Goal: Find specific page/section: Find specific page/section

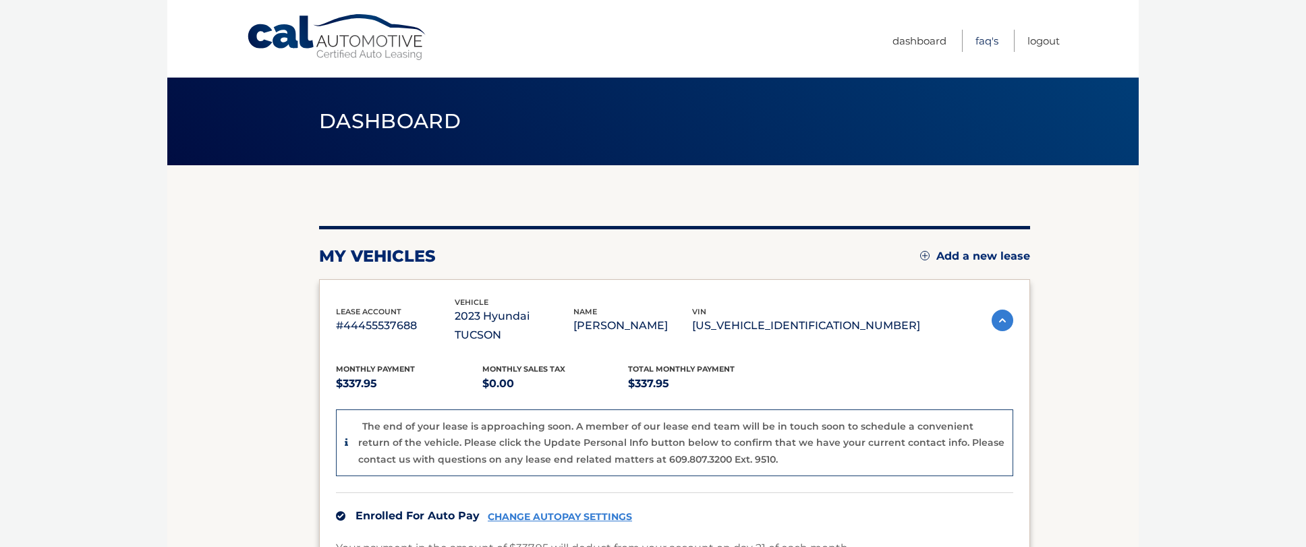
click at [983, 39] on link "FAQ's" at bounding box center [987, 41] width 23 height 22
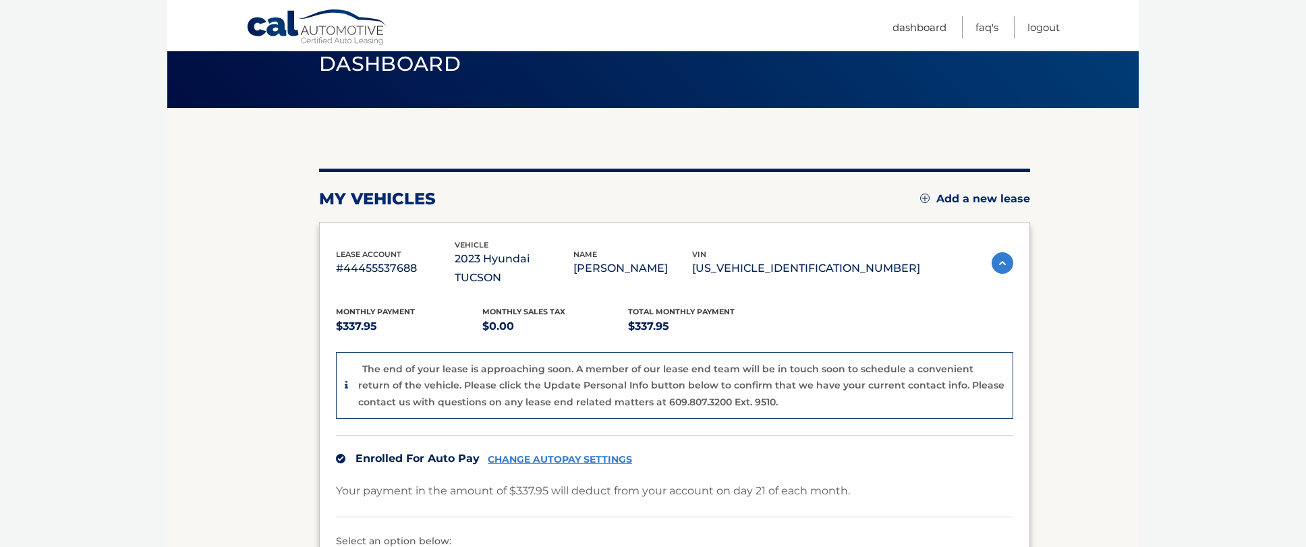
scroll to position [213, 0]
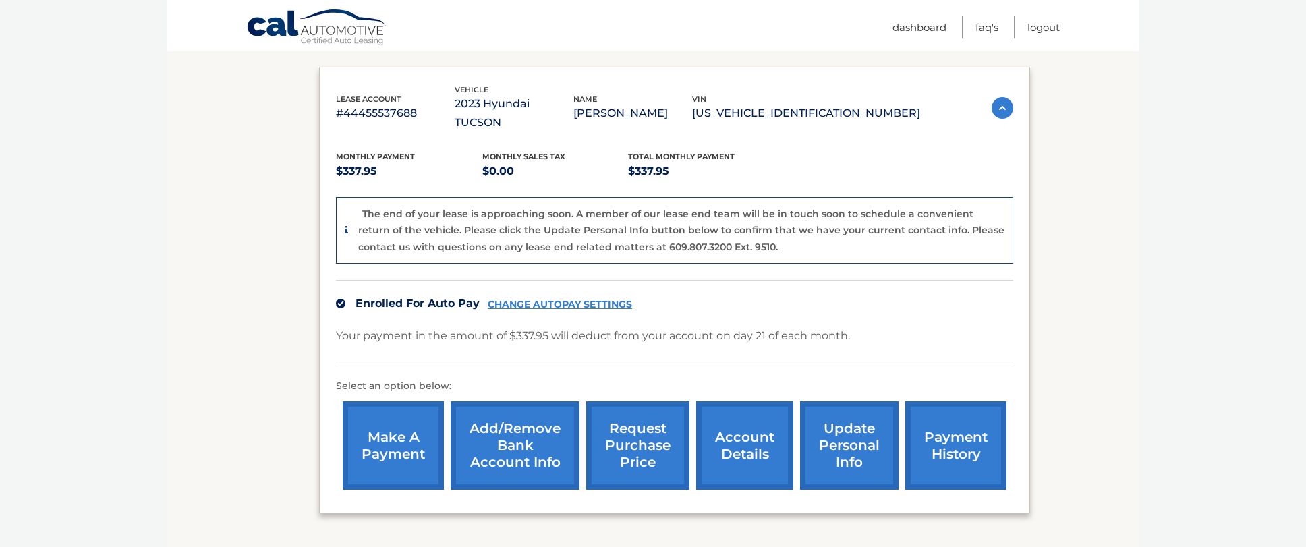
click at [745, 427] on link "account details" at bounding box center [744, 445] width 97 height 88
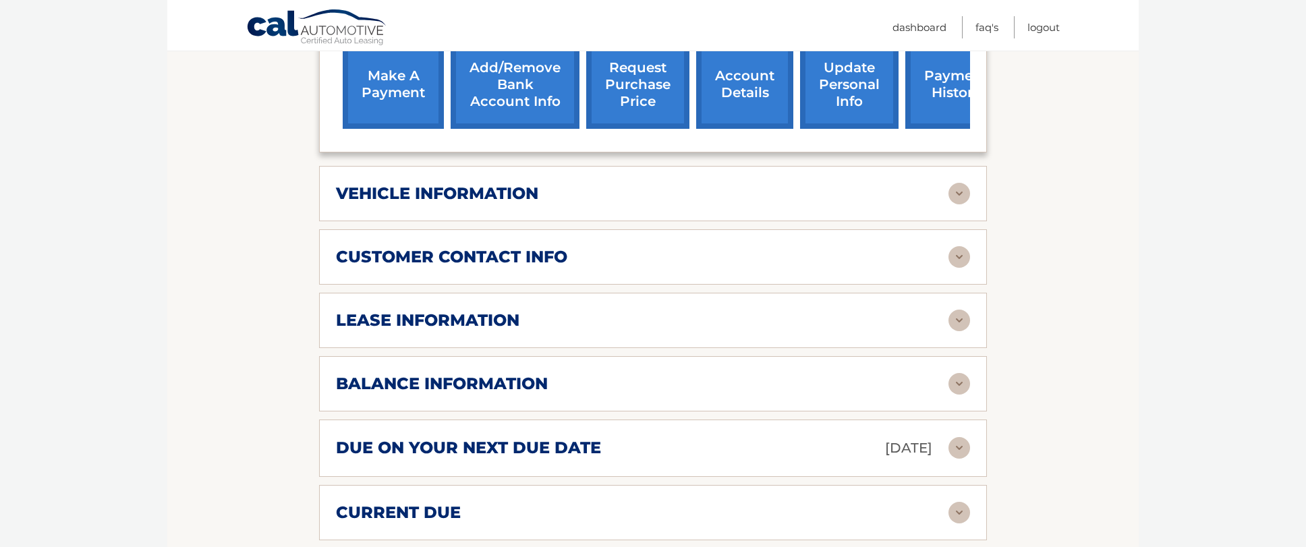
scroll to position [604, 0]
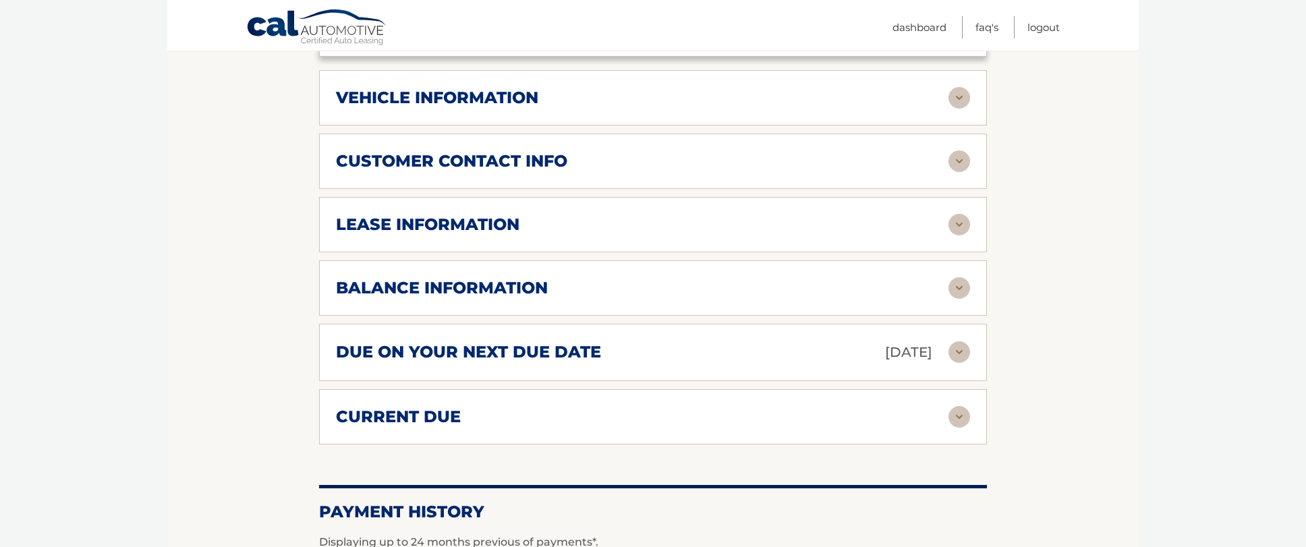
click at [958, 214] on img at bounding box center [960, 225] width 22 height 22
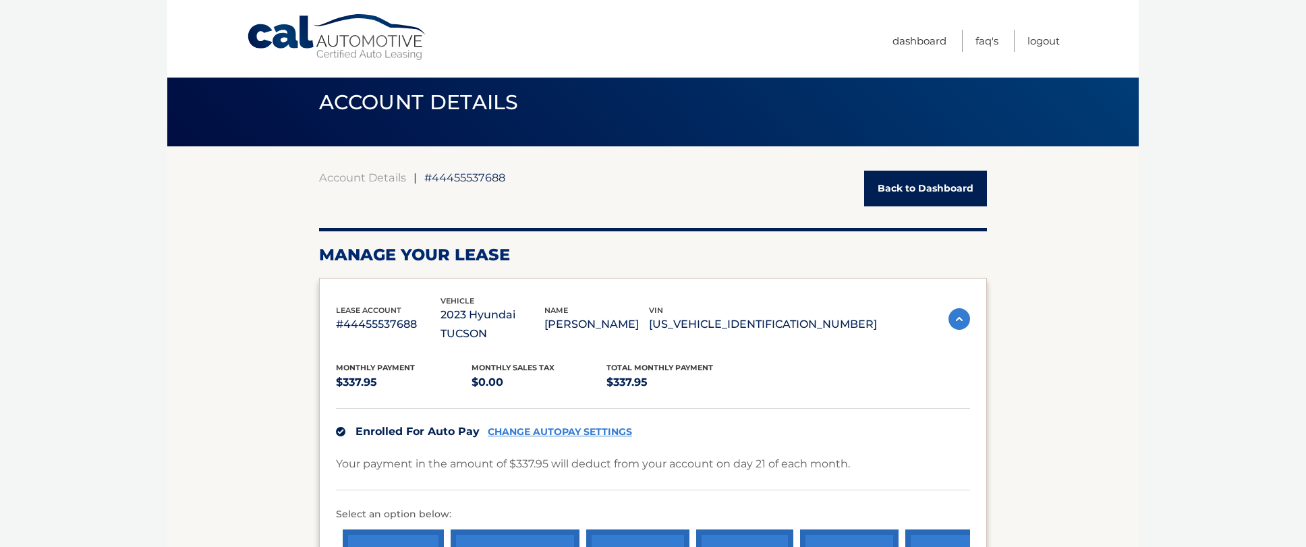
scroll to position [0, 0]
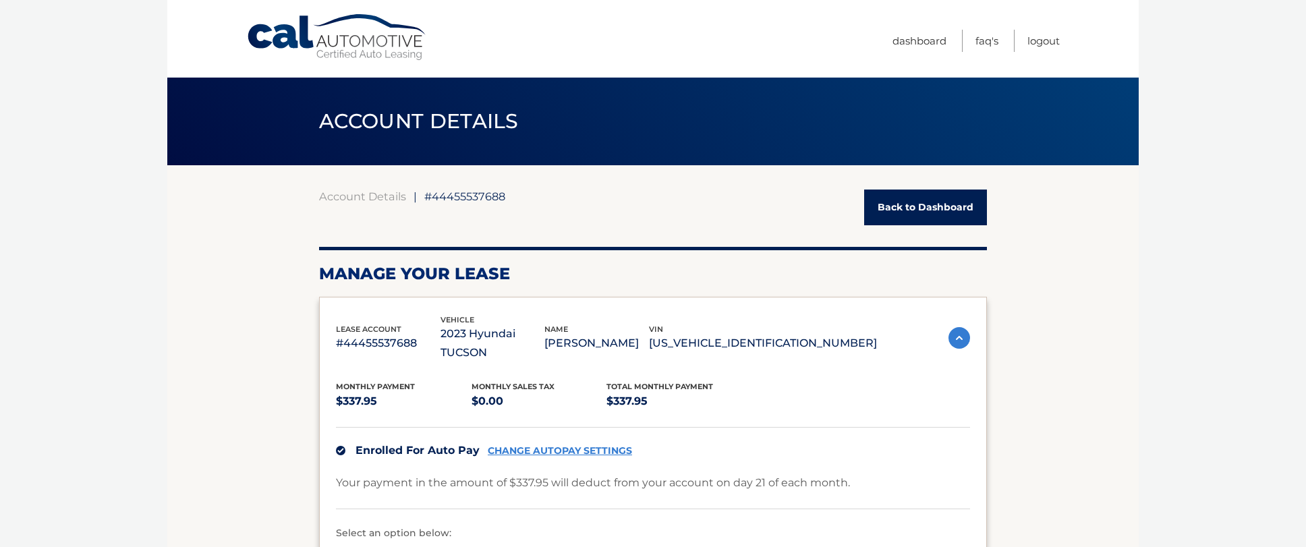
click at [947, 206] on link "Back to Dashboard" at bounding box center [925, 208] width 123 height 36
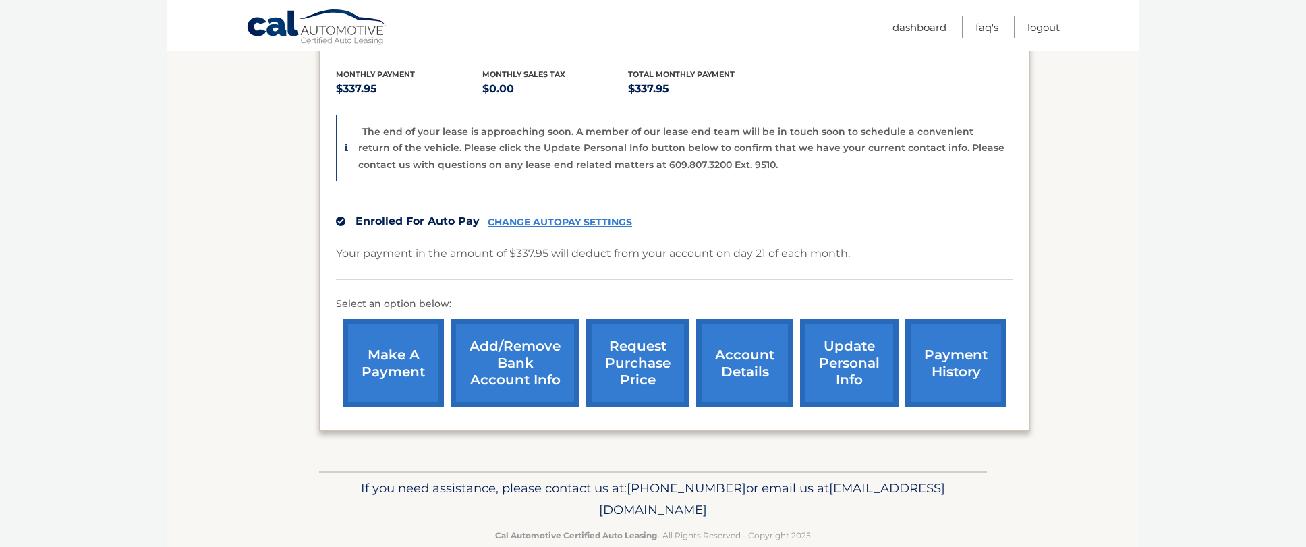
scroll to position [303, 0]
